Goal: Task Accomplishment & Management: Manage account settings

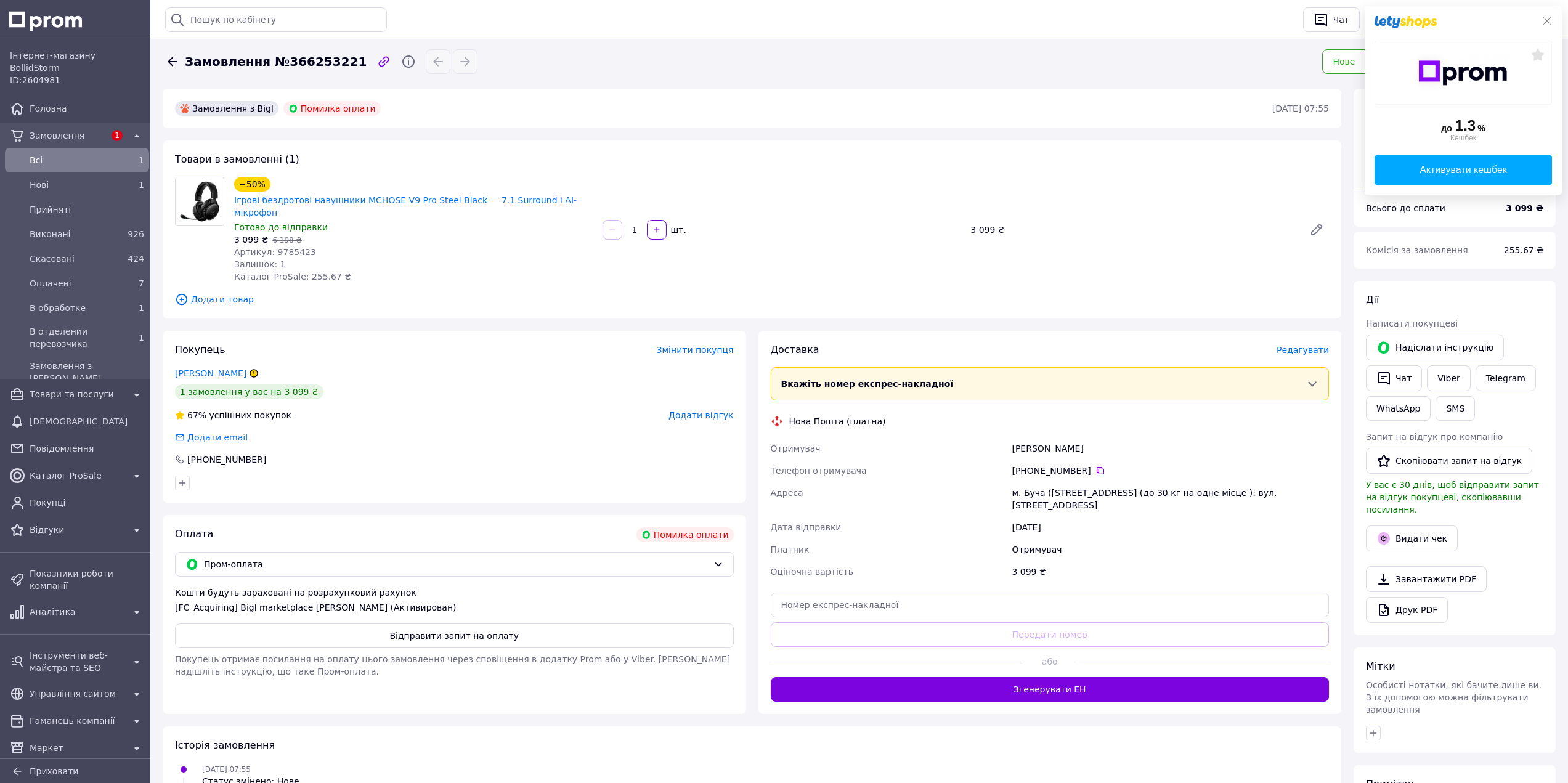
click at [558, 726] on div "Історія замовлення [DATE] 07:55 Статус змінено: Нове [DATE] 07:56 Покупець не з…" at bounding box center [752, 778] width 1179 height 103
click at [168, 61] on icon at bounding box center [172, 61] width 9 height 9
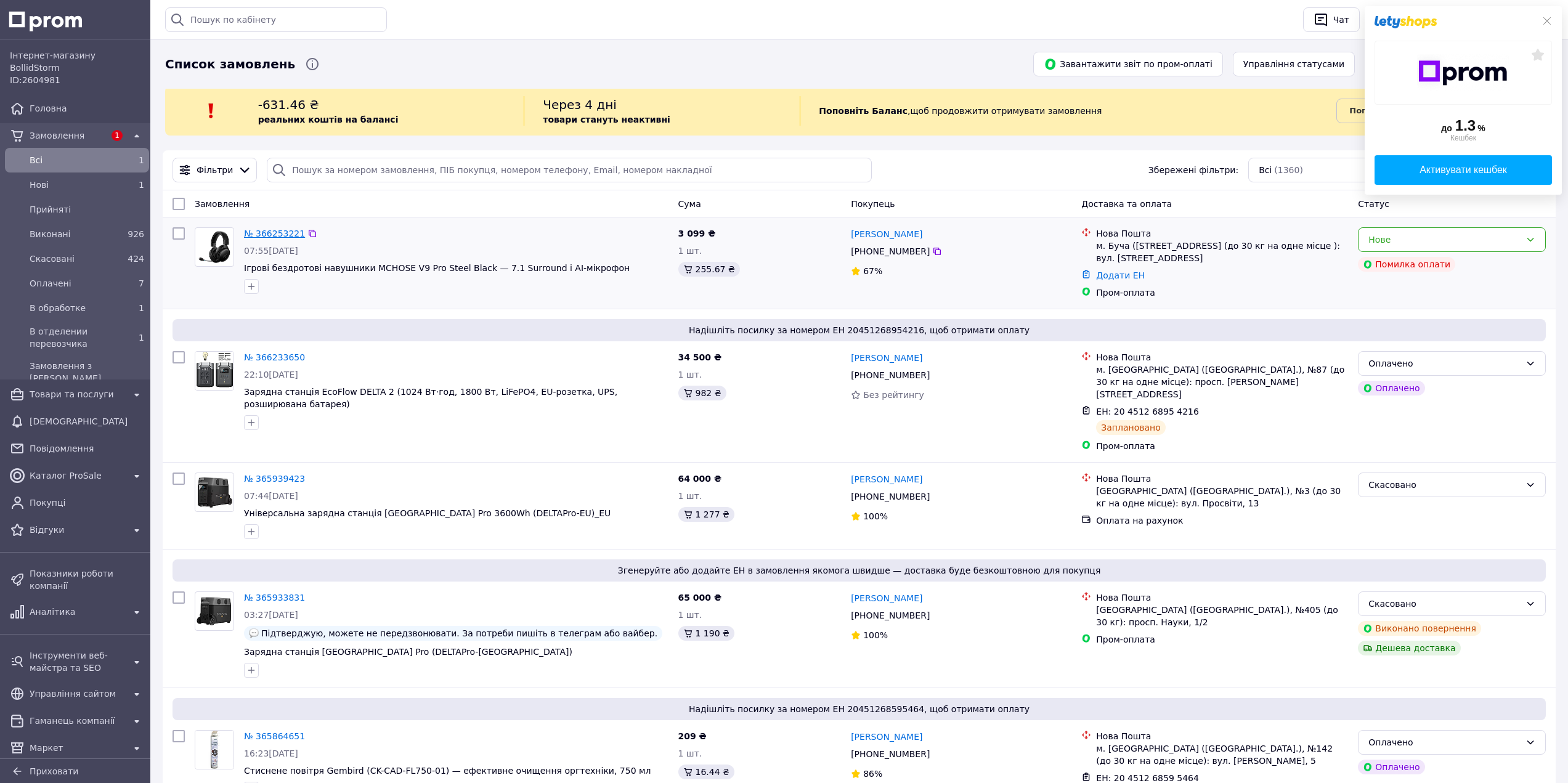
click at [262, 234] on link "№ 366253221" at bounding box center [275, 233] width 61 height 9
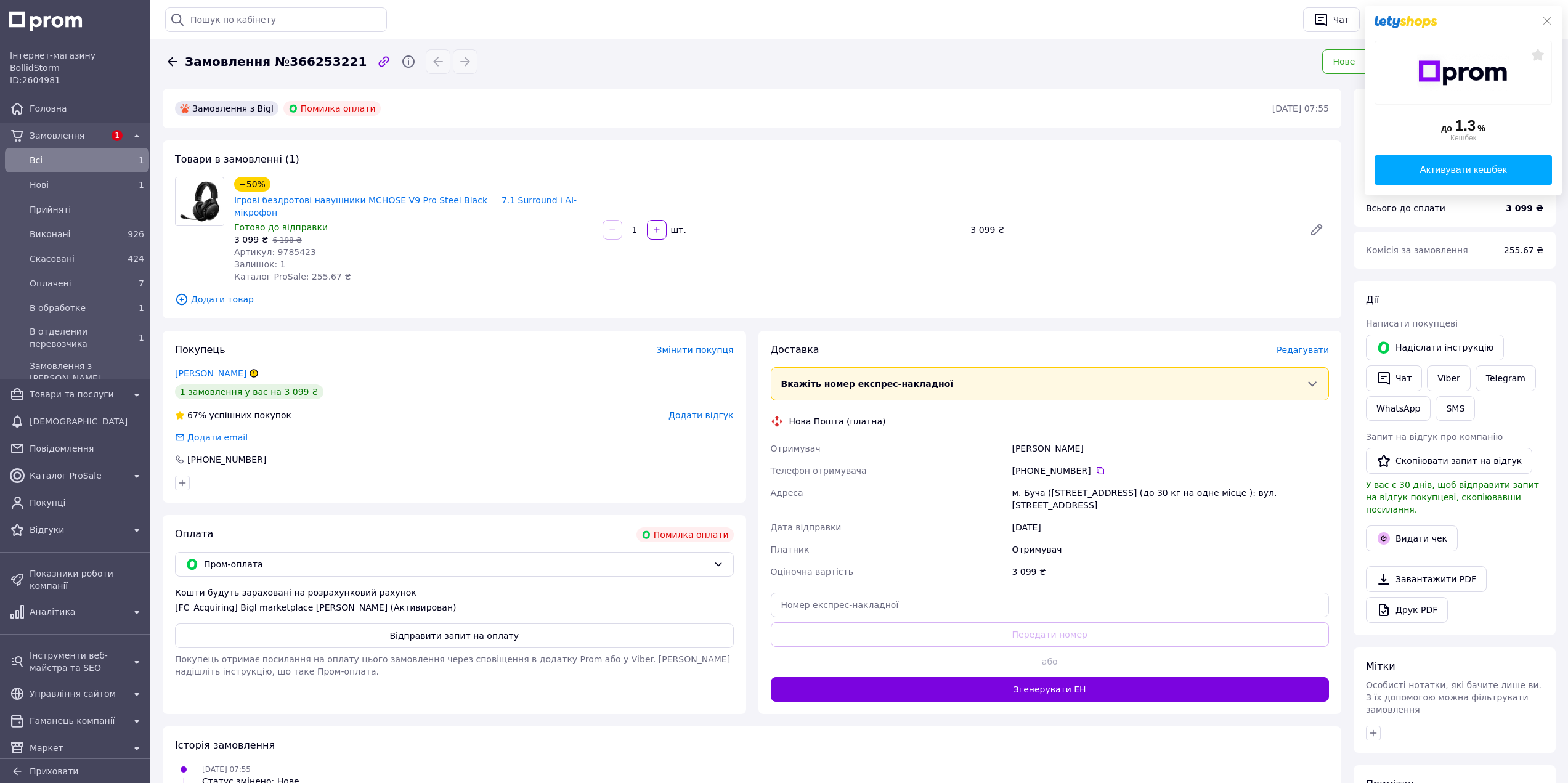
click at [590, 200] on div "−50% Ігрові бездротові навушники MCHOSE V9 Pro Steel Black — 7.1 Surround і AI-…" at bounding box center [414, 198] width 361 height 45
copy link "Ігрові бездротові навушники MCHOSE V9 Pro Steel Black — 7.1 Surround і AI-мікро…"
click at [400, 233] on div "3 099 ₴   6 198 ₴" at bounding box center [413, 239] width 359 height 12
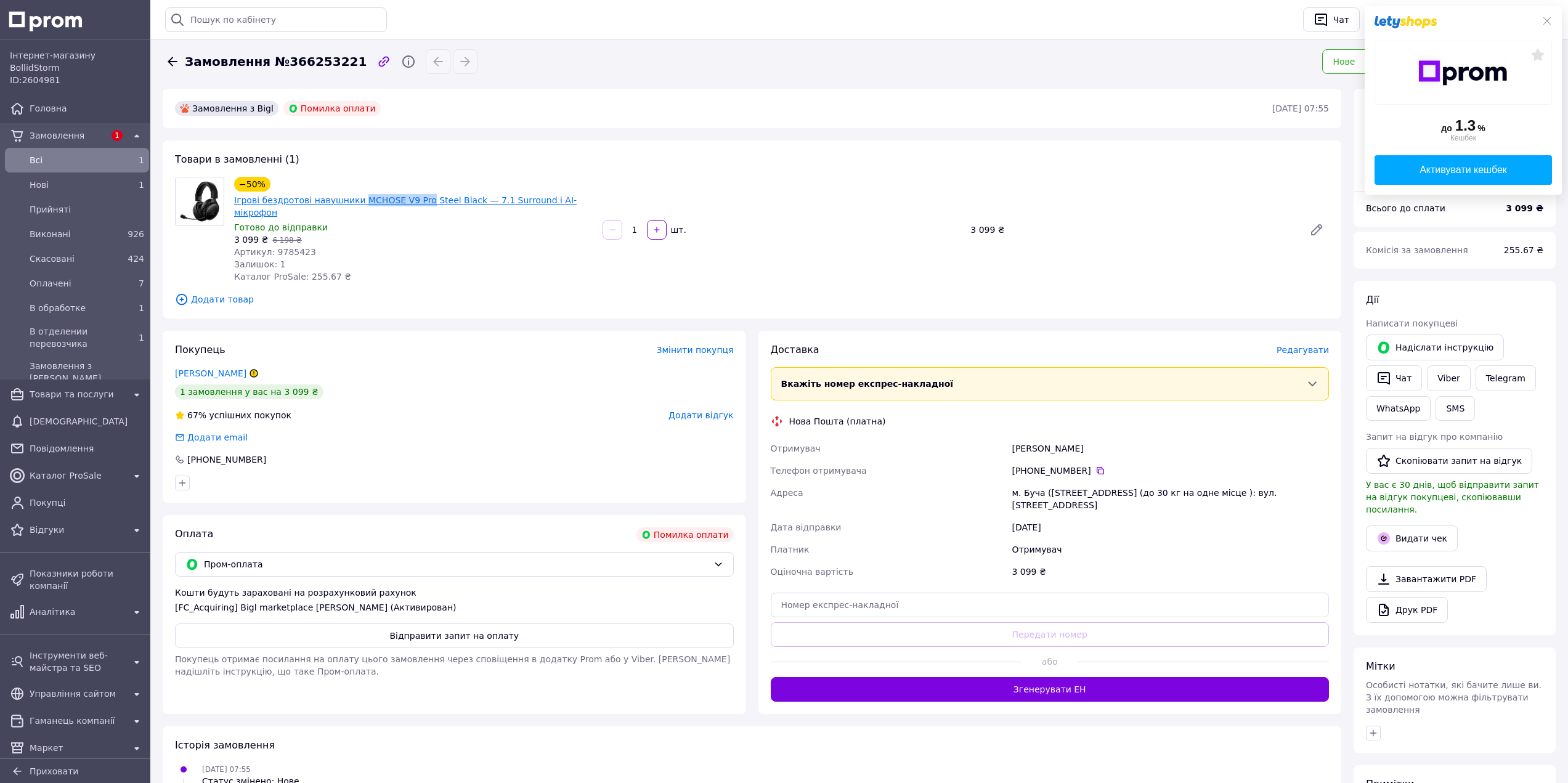
drag, startPoint x: 353, startPoint y: 188, endPoint x: 412, endPoint y: 203, distance: 60.9
click at [412, 203] on div "−50% Ігрові бездротові навушники MCHOSE V9 Pro Steel Black — 7.1 Surround і AI-…" at bounding box center [414, 198] width 361 height 45
copy link "MCHOSE V9 Pro"
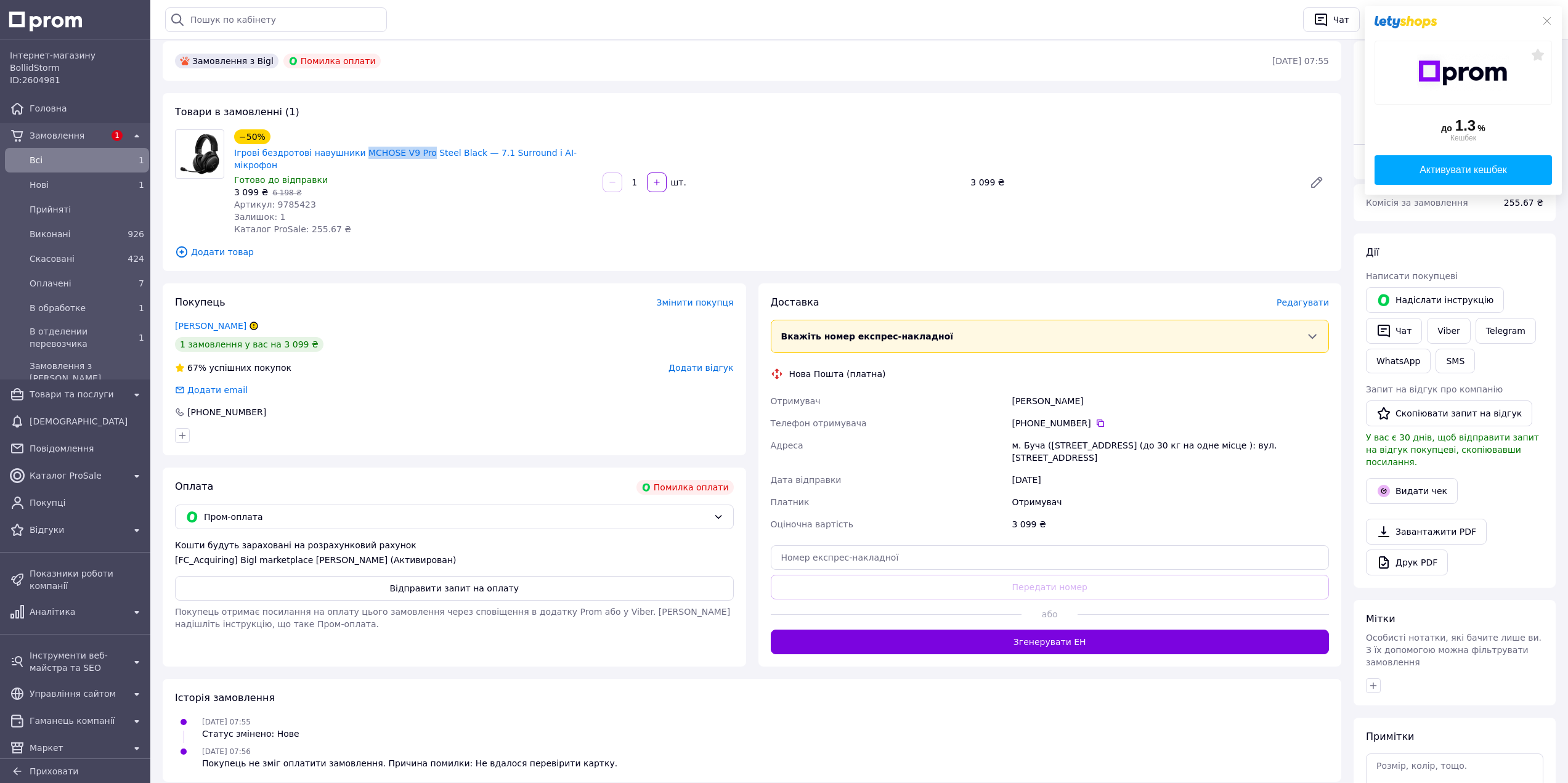
scroll to position [62, 0]
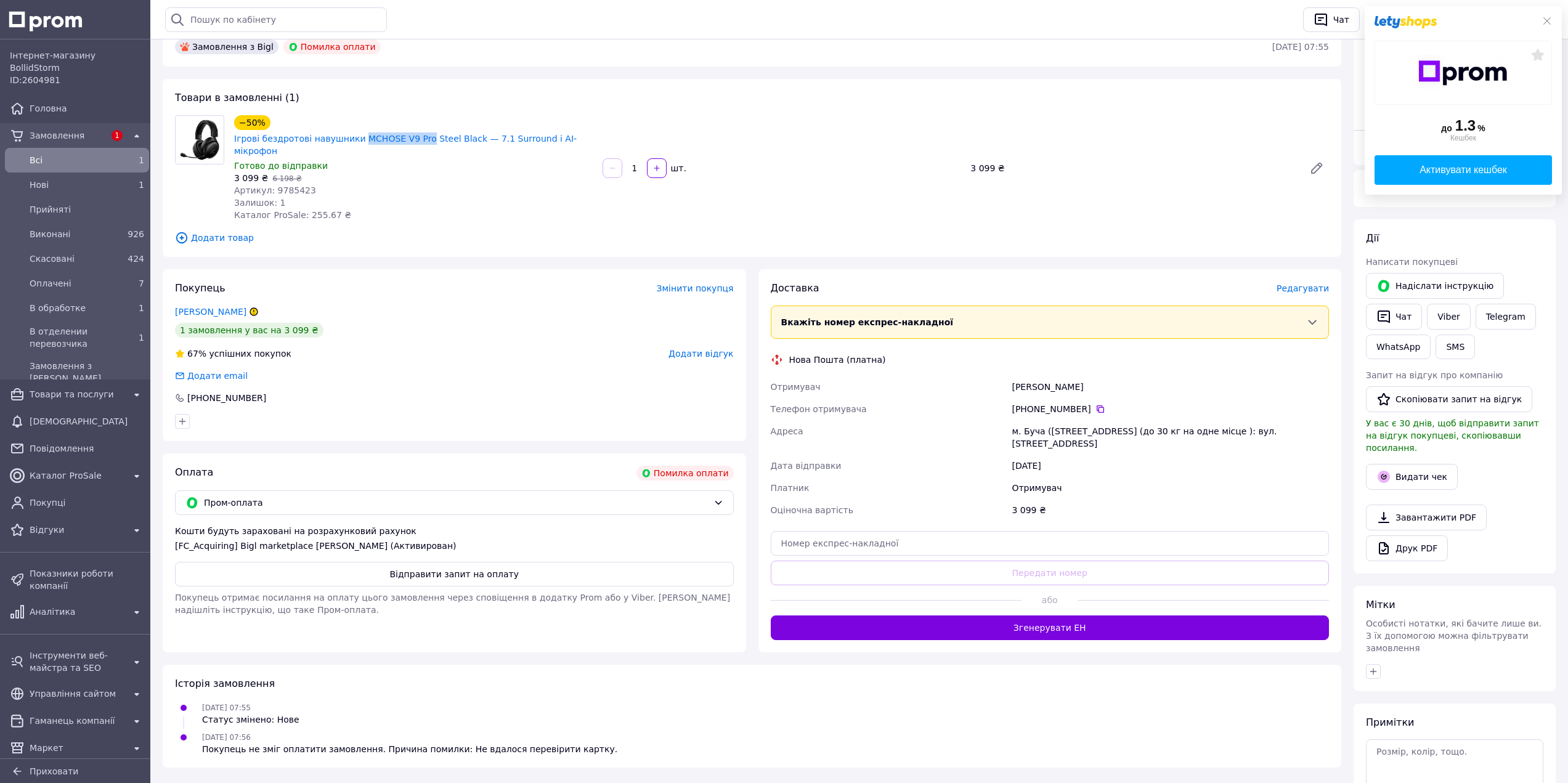
drag, startPoint x: 253, startPoint y: 495, endPoint x: 256, endPoint y: 502, distance: 7.6
click at [253, 496] on span "Пром-оплата" at bounding box center [456, 502] width 504 height 14
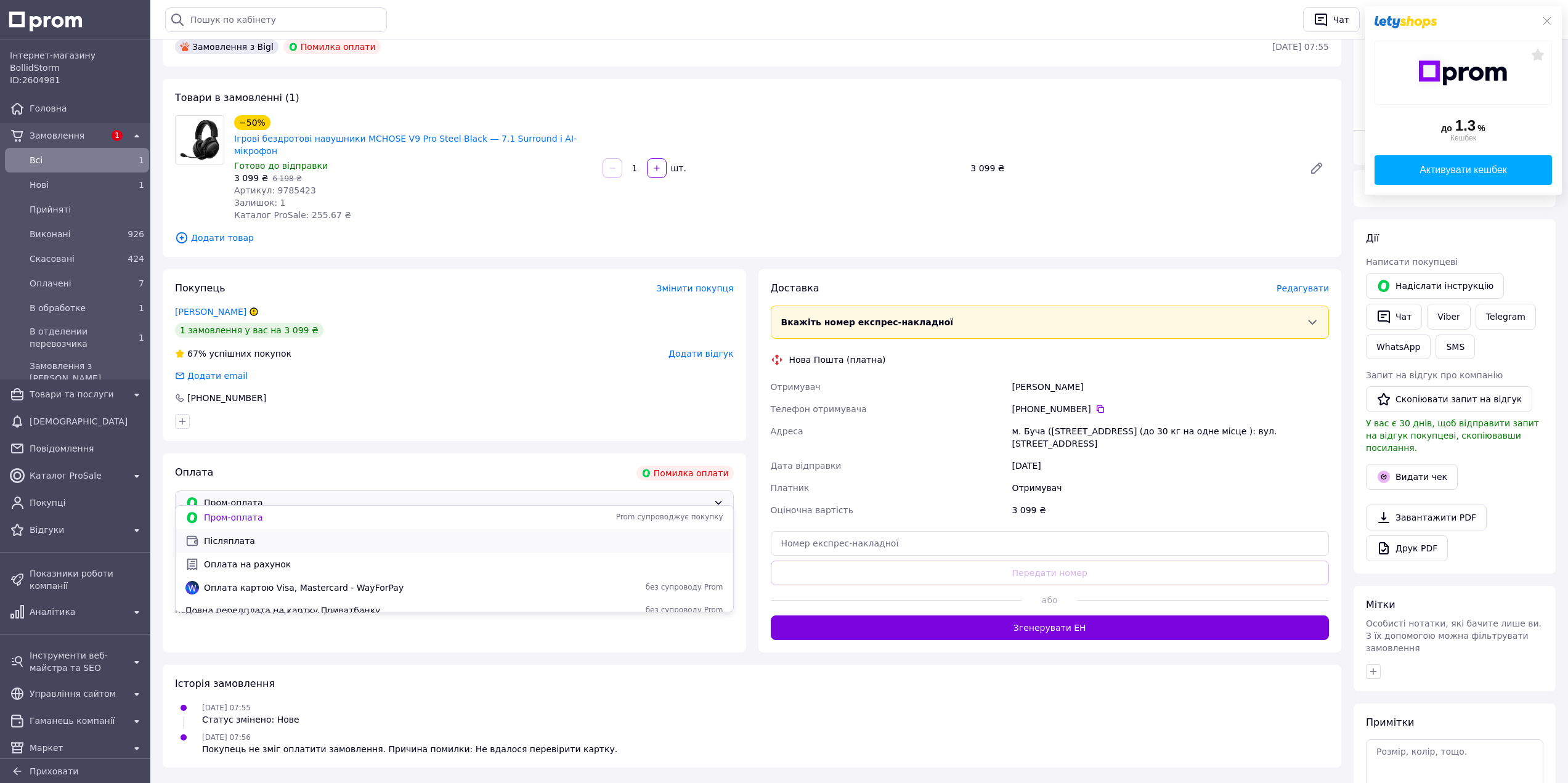
click at [244, 539] on span "Післяплата" at bounding box center [464, 540] width 520 height 12
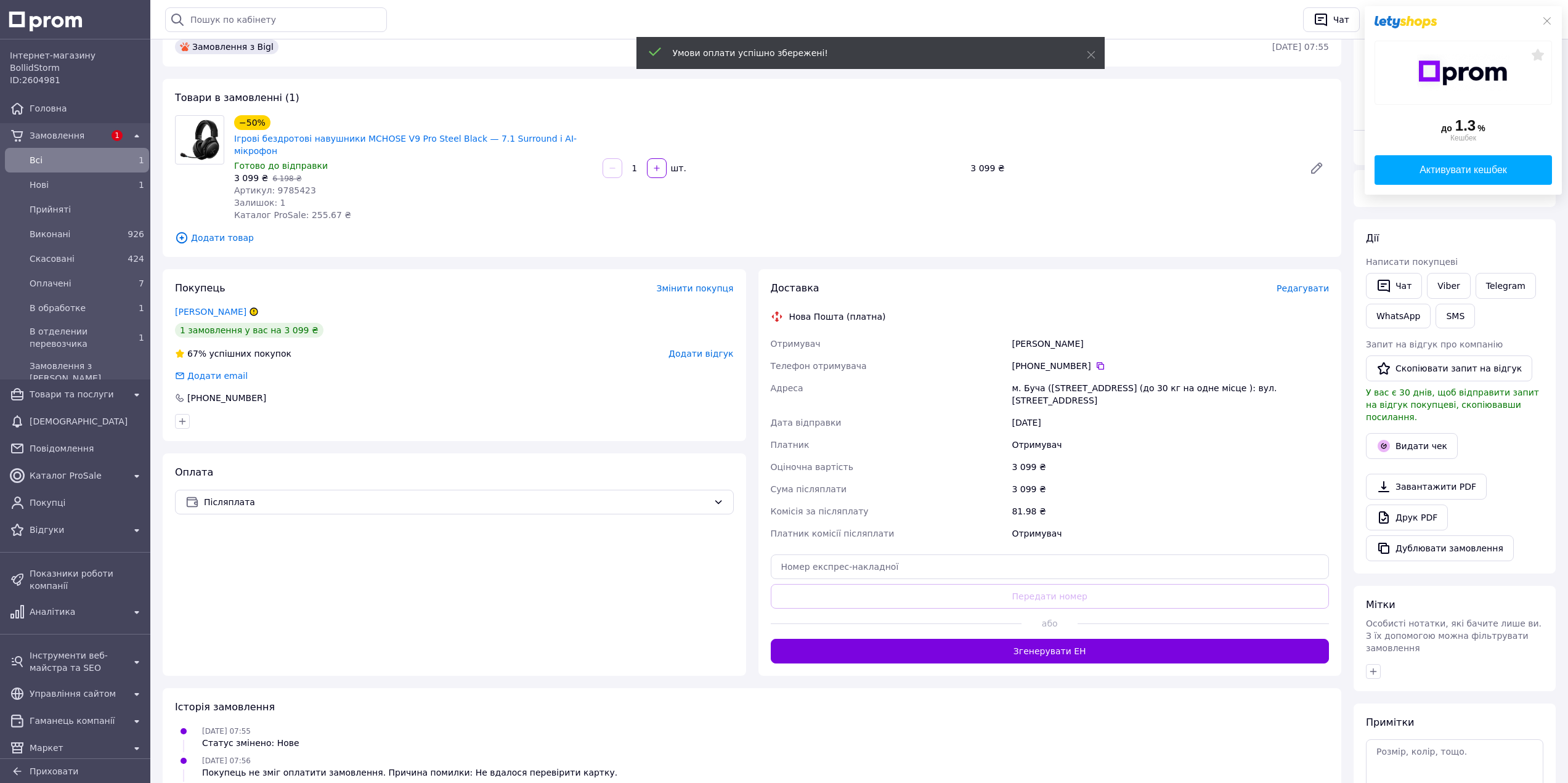
click at [584, 139] on div "−50% Ігрові бездротові навушники MCHOSE V9 Pro Steel Black — 7.1 Surround і AI-…" at bounding box center [414, 136] width 361 height 45
copy link "Ігрові бездротові навушники MCHOSE V9 Pro Steel Black — 7.1 Surround і AI-мікро…"
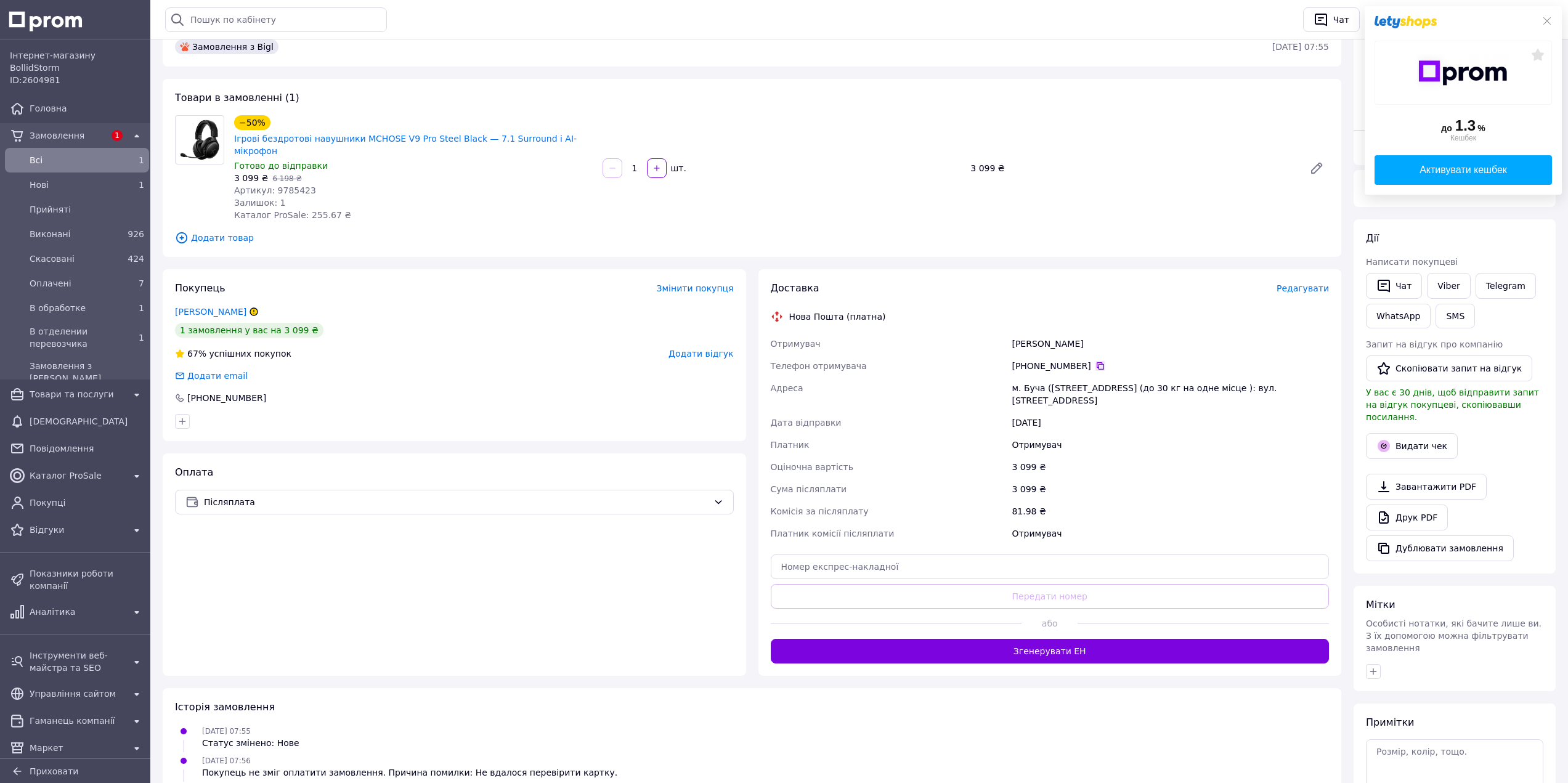
click at [825, 361] on icon at bounding box center [1100, 366] width 9 height 9
click at [825, 333] on div "[PERSON_NAME]" at bounding box center [1170, 344] width 322 height 22
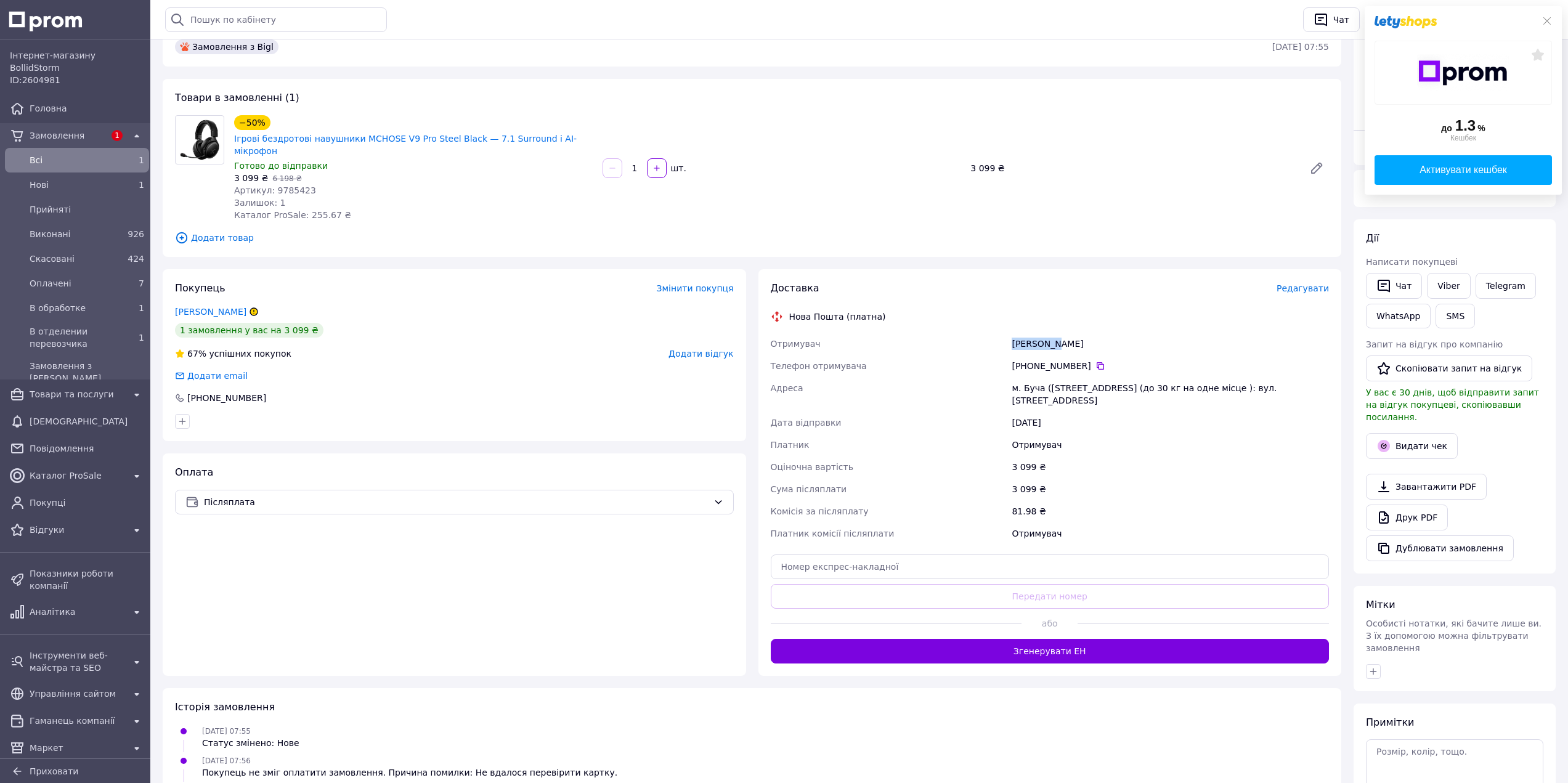
copy div "Бийстрик"
click at [825, 333] on div "[PERSON_NAME]" at bounding box center [1170, 344] width 322 height 22
copy div "Олена"
click at [825, 361] on icon at bounding box center [1100, 366] width 9 height 9
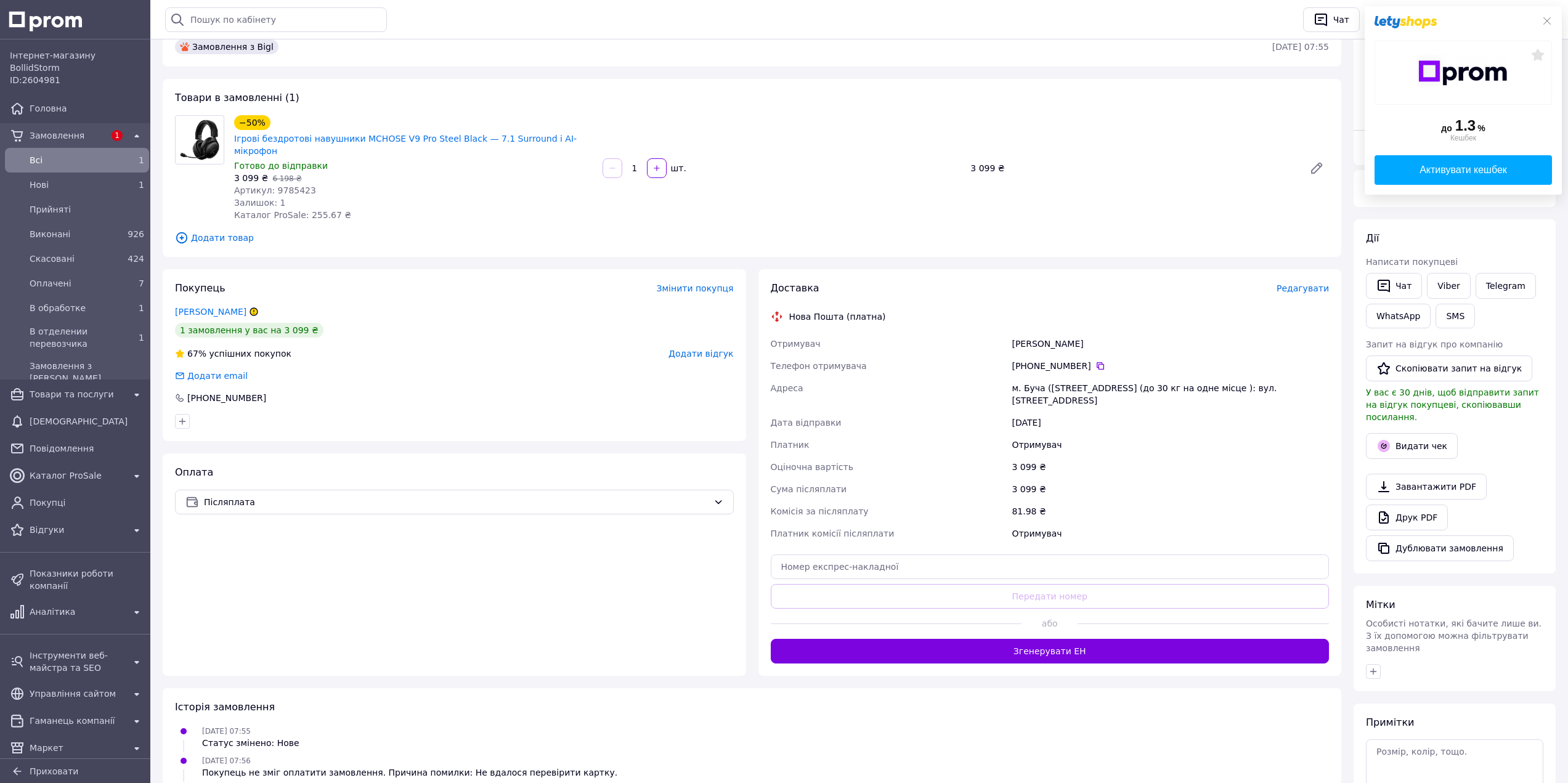
click at [825, 377] on div "м. Буча ([STREET_ADDRESS] (до 30 кг на одне місце ): вул. [STREET_ADDRESS]" at bounding box center [1170, 394] width 322 height 34
copy div "Буча"
click at [825, 566] on input "text" at bounding box center [1050, 566] width 559 height 25
paste input "20400483042851"
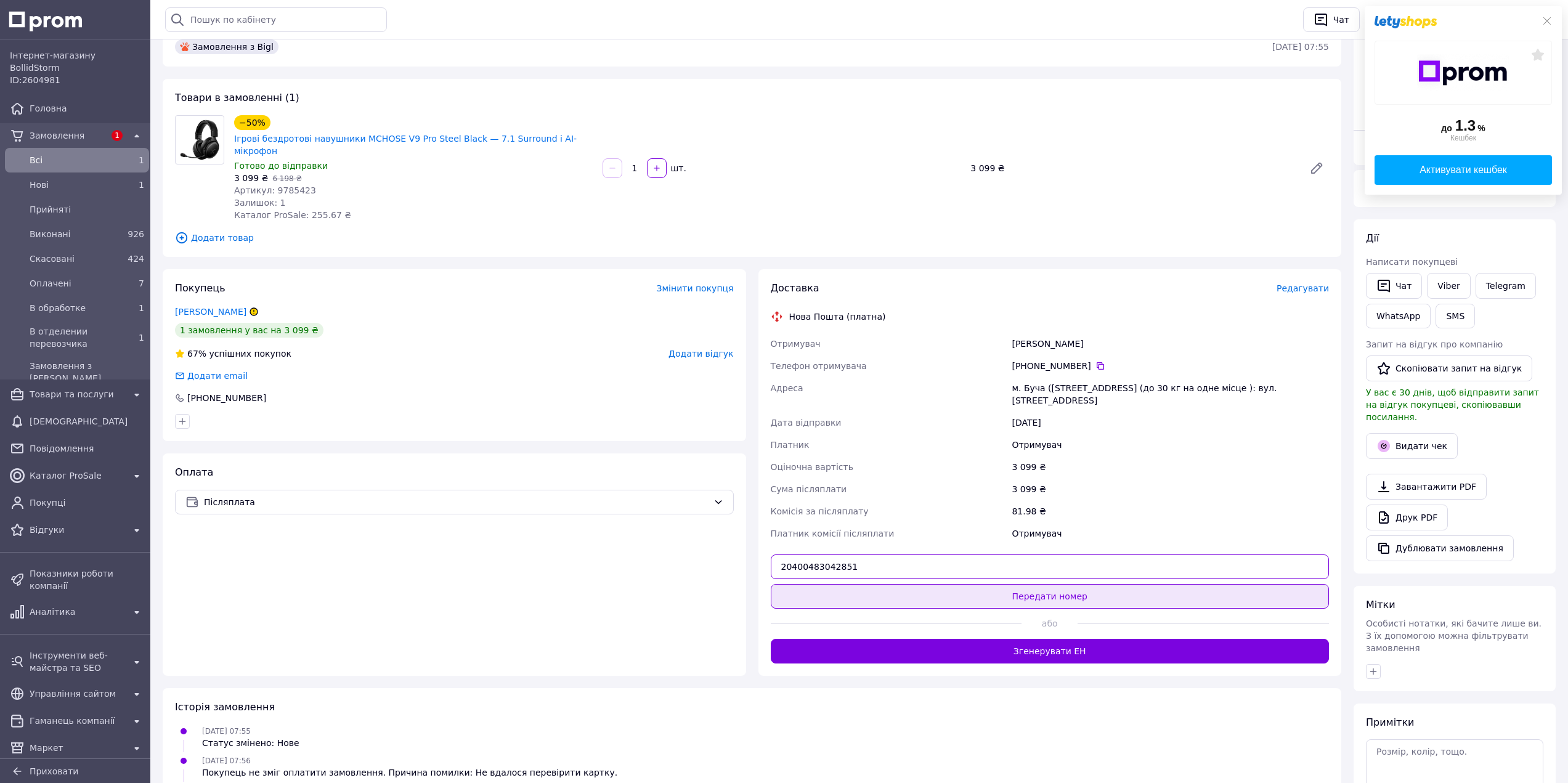
type input "20400483042851"
click at [825, 584] on button "Передати номер" at bounding box center [1050, 596] width 559 height 25
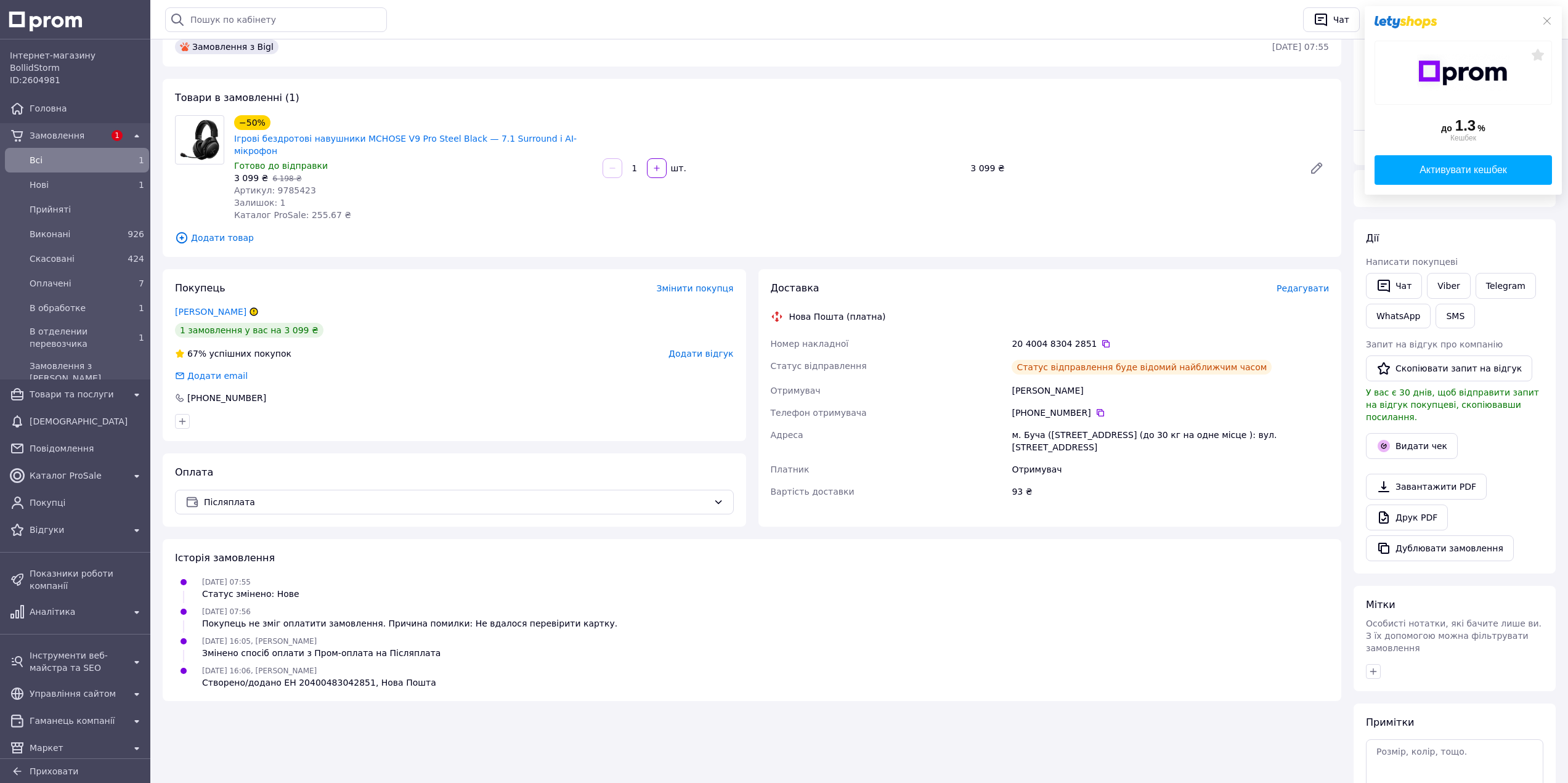
drag, startPoint x: 405, startPoint y: 30, endPoint x: 451, endPoint y: 65, distance: 57.8
click at [409, 34] on div "Історія пошуку Очистити всю Bluetti AC180P 358571671 532865 Чат Інтернет-магази…" at bounding box center [859, 19] width 1398 height 39
click at [596, 134] on div "−50% Ігрові бездротові навушники MCHOSE V9 Pro Steel Black — 7.1 Surround і AI-…" at bounding box center [413, 168] width 368 height 111
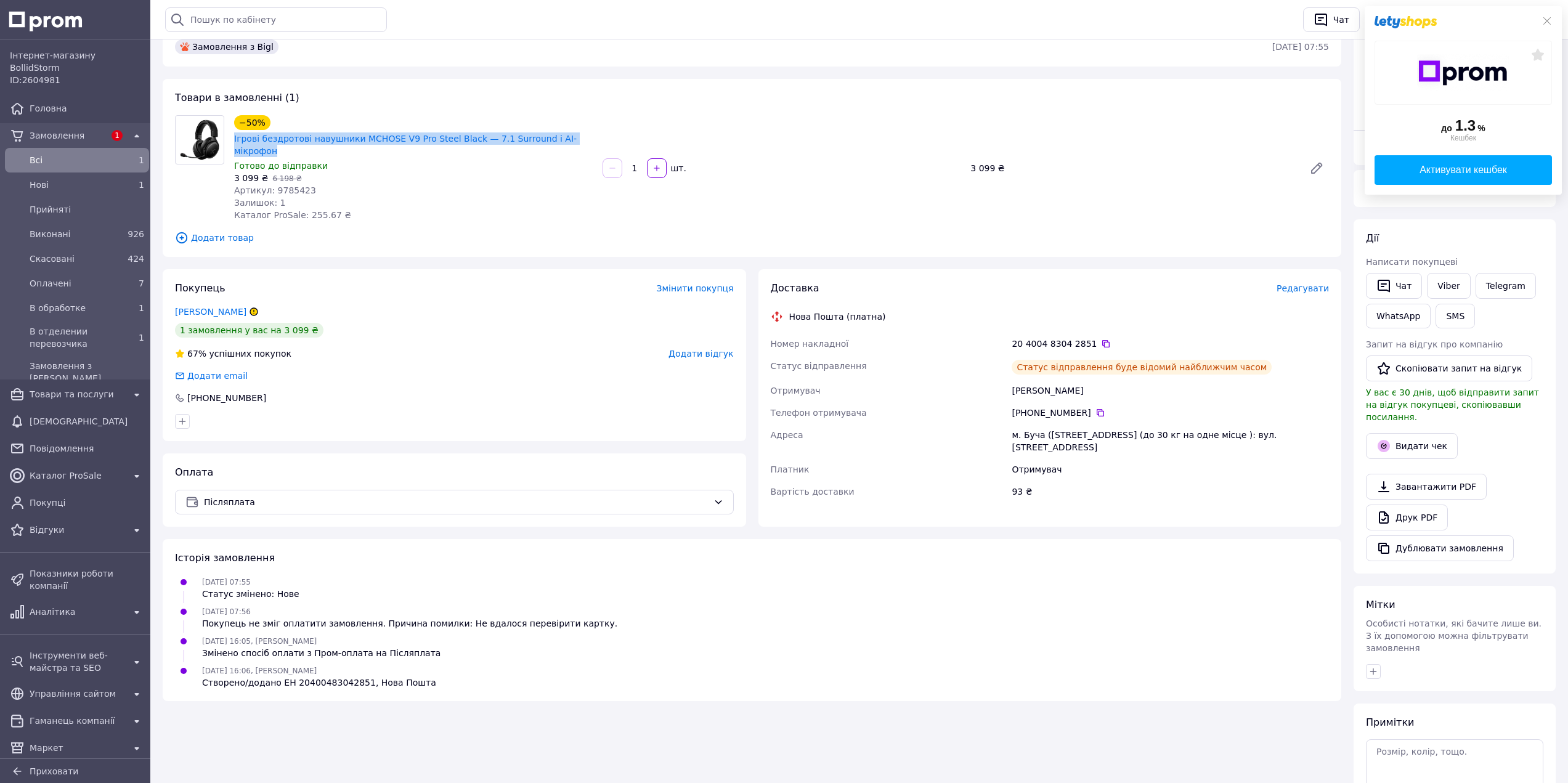
copy link "Ігрові бездротові навушники MCHOSE V9 Pro Steel Black — 7.1 Surround і AI-мікро…"
click at [353, 435] on div "Покупець Змінити покупця [PERSON_NAME] 1 замовлення у вас на 3 099 ₴ 67% успішн…" at bounding box center [454, 398] width 583 height 257
click at [825, 340] on icon at bounding box center [1106, 343] width 8 height 8
